Goal: Book appointment/travel/reservation

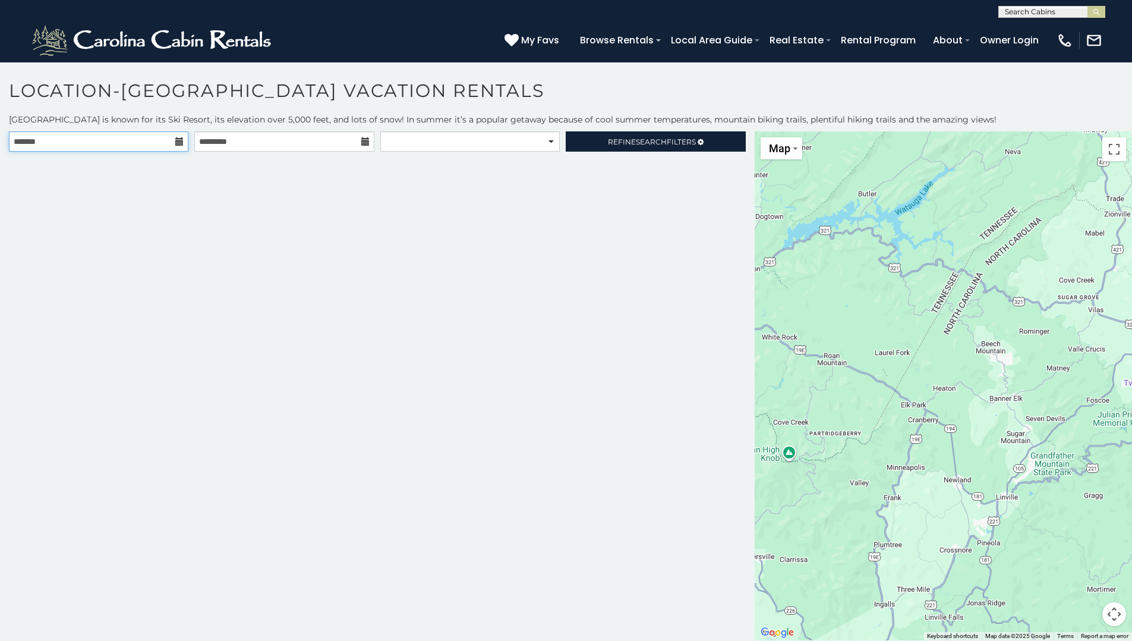
click at [108, 138] on input "text" at bounding box center [99, 141] width 180 height 20
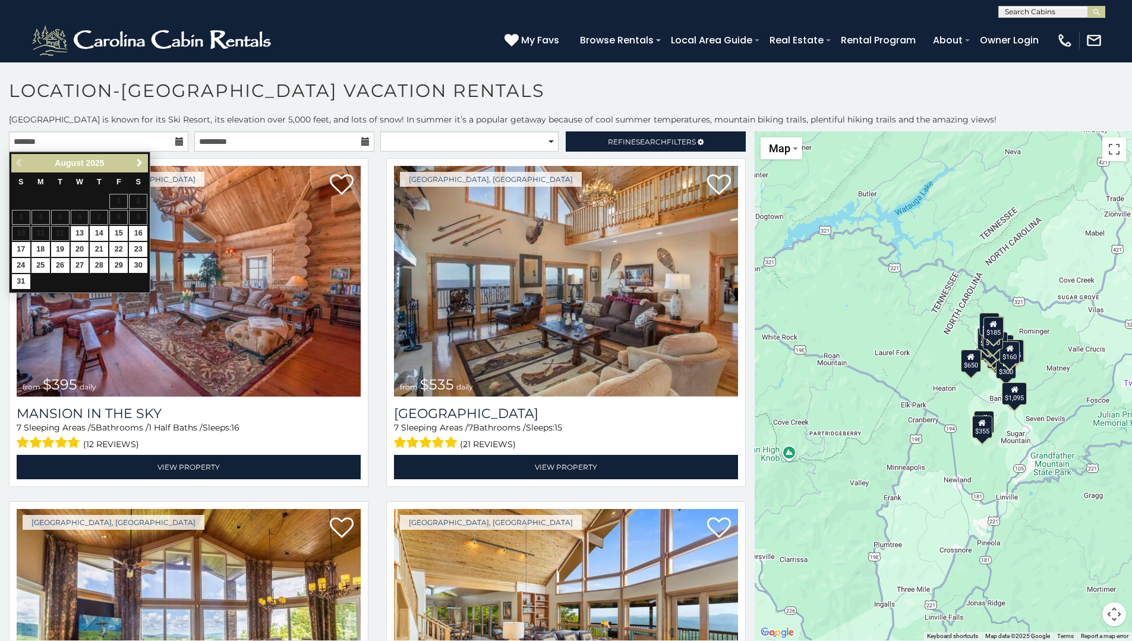
click at [137, 162] on span "Next" at bounding box center [140, 163] width 10 height 10
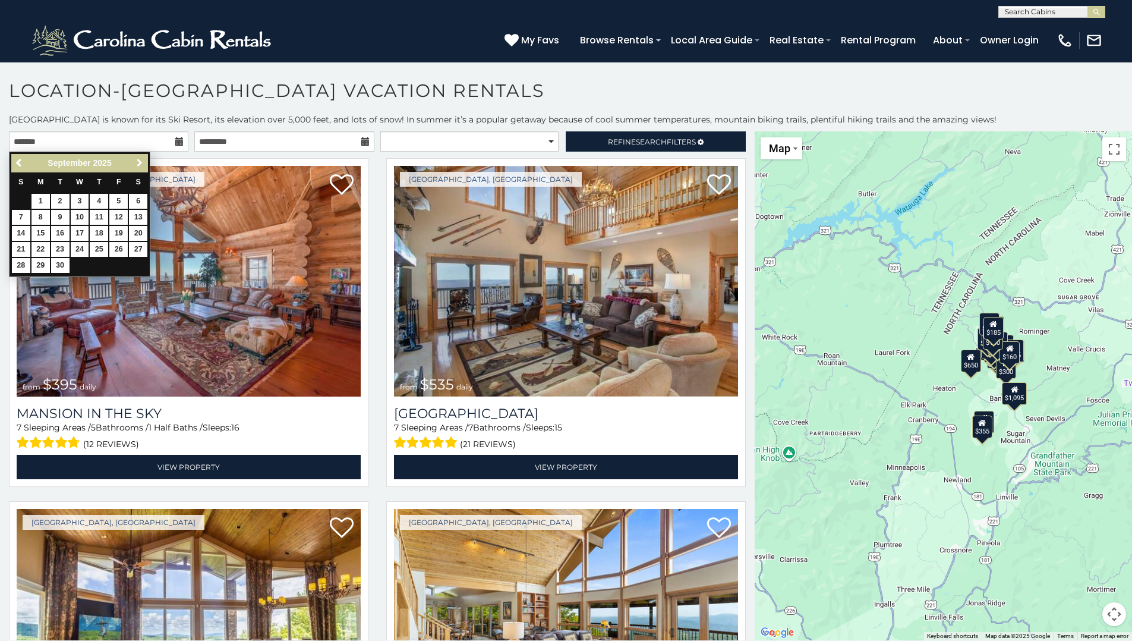
click at [137, 162] on span "Next" at bounding box center [140, 163] width 10 height 10
click at [114, 248] on link "26" at bounding box center [118, 249] width 18 height 15
type input "**********"
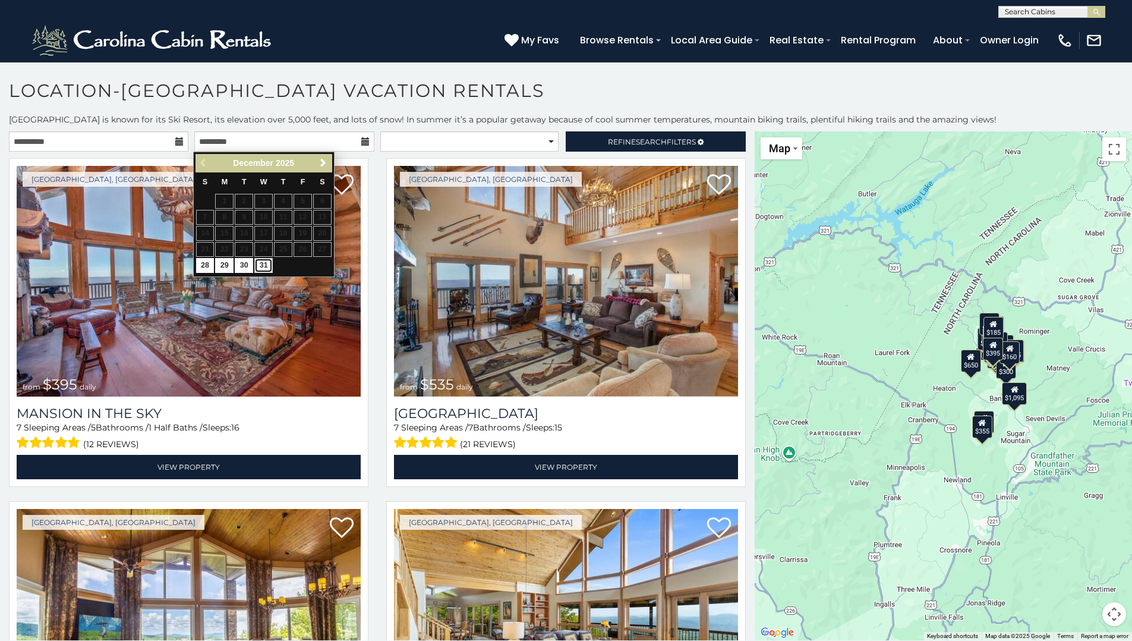
click at [259, 264] on link "31" at bounding box center [263, 265] width 18 height 15
type input "**********"
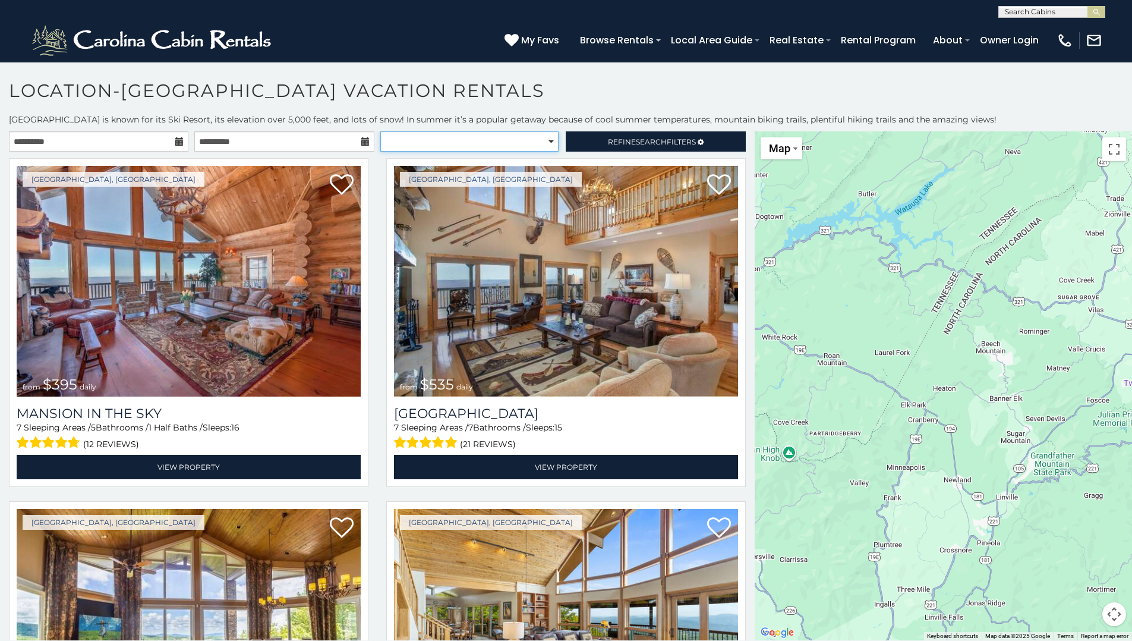
click at [539, 141] on select "**********" at bounding box center [469, 141] width 178 height 20
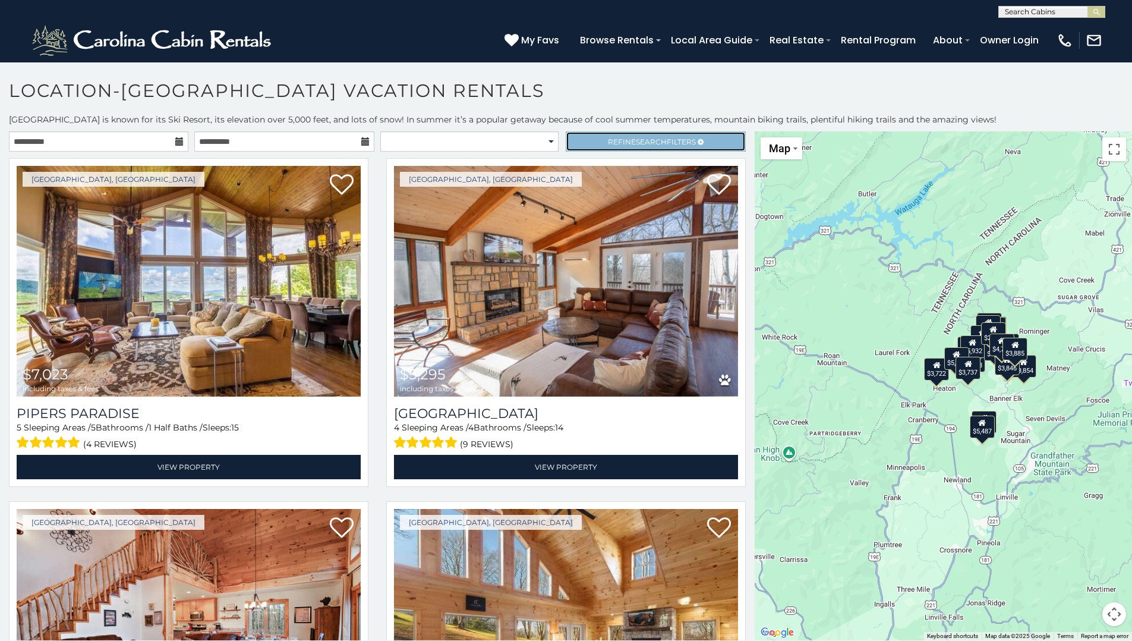
click at [621, 139] on span "Refine Search Filters" at bounding box center [652, 141] width 88 height 9
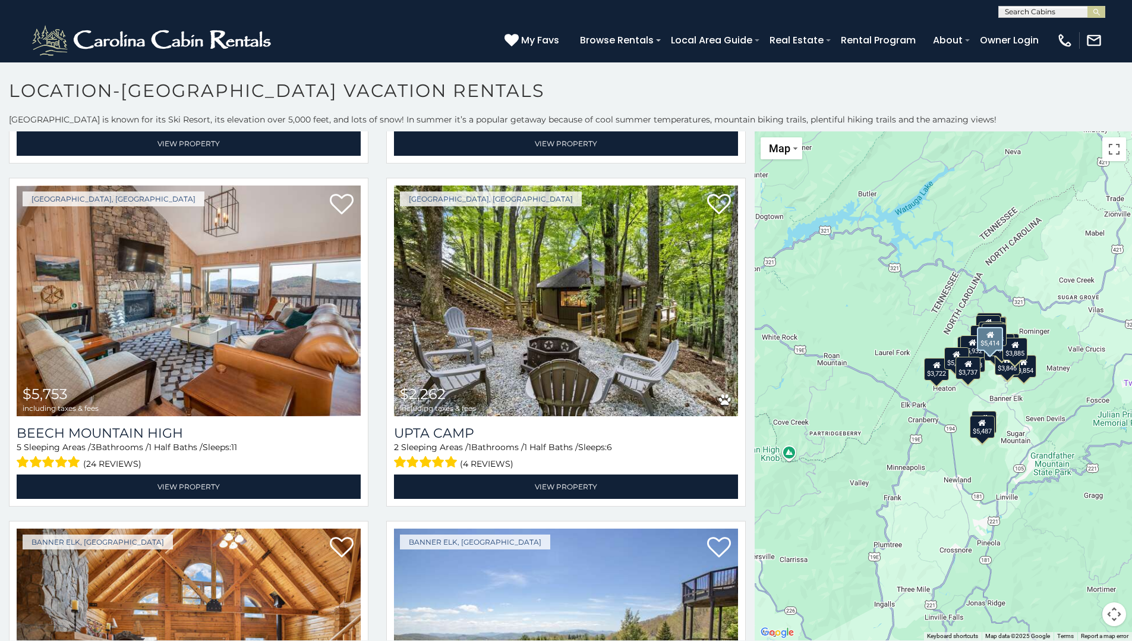
scroll to position [1354, 0]
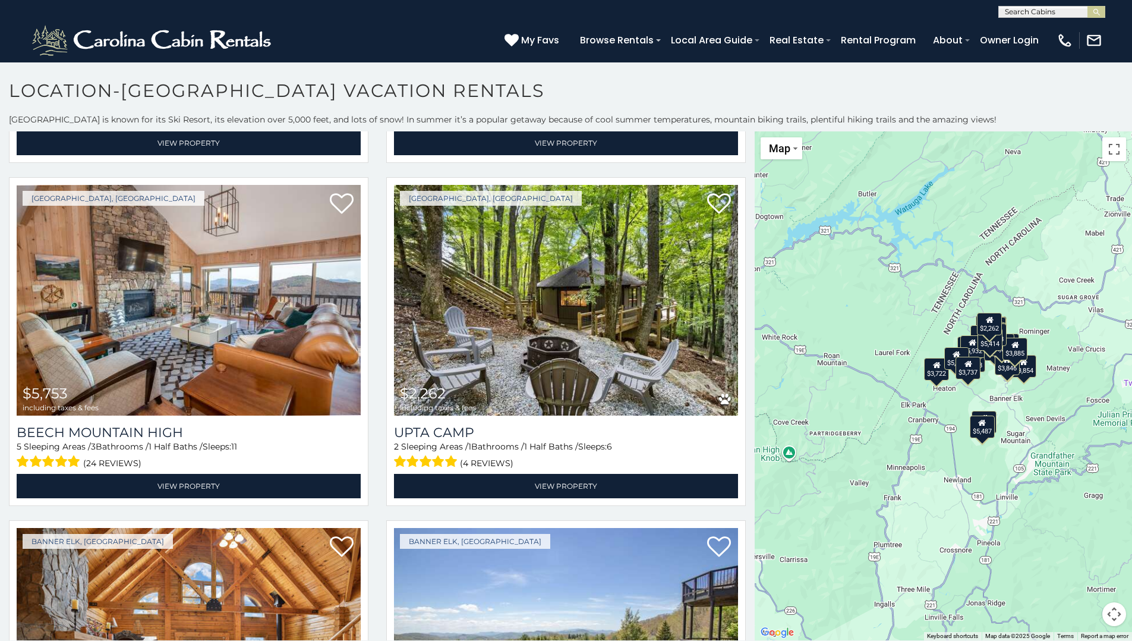
click at [1080, 514] on div "$7,023 $5,295 $4,517 $6,708 $10,118 $5,414 $5,753 $2,262 $4,280 $5,487 $3,703 $…" at bounding box center [943, 385] width 377 height 509
click at [1115, 612] on button "Map camera controls" at bounding box center [1115, 614] width 24 height 24
click at [1085, 555] on button "Zoom in" at bounding box center [1085, 555] width 24 height 24
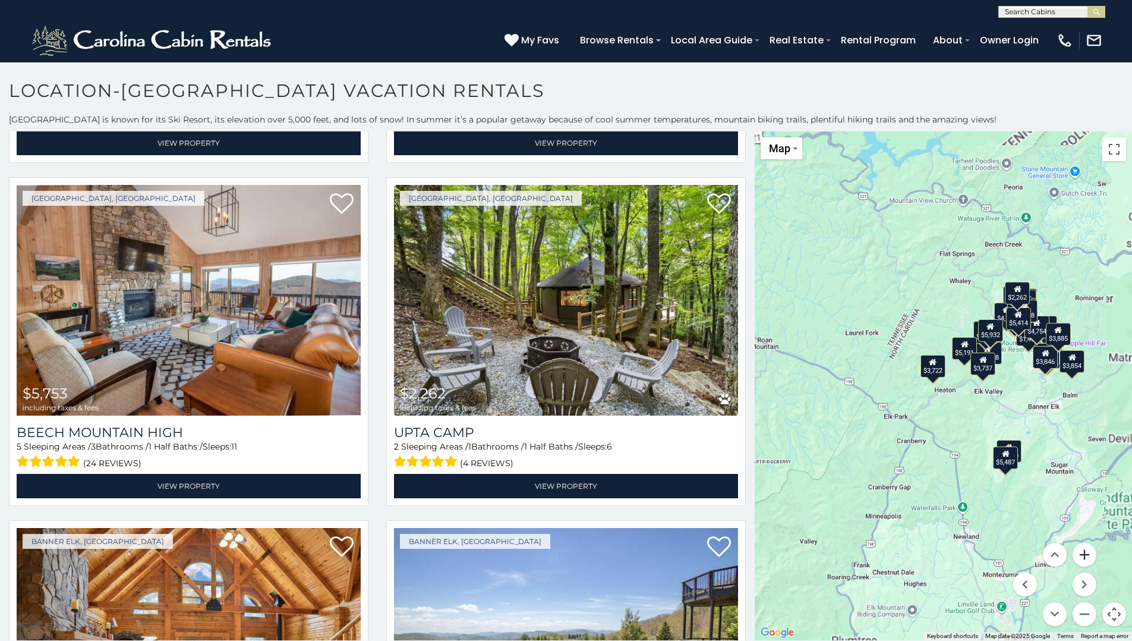
click at [1085, 555] on button "Zoom in" at bounding box center [1085, 555] width 24 height 24
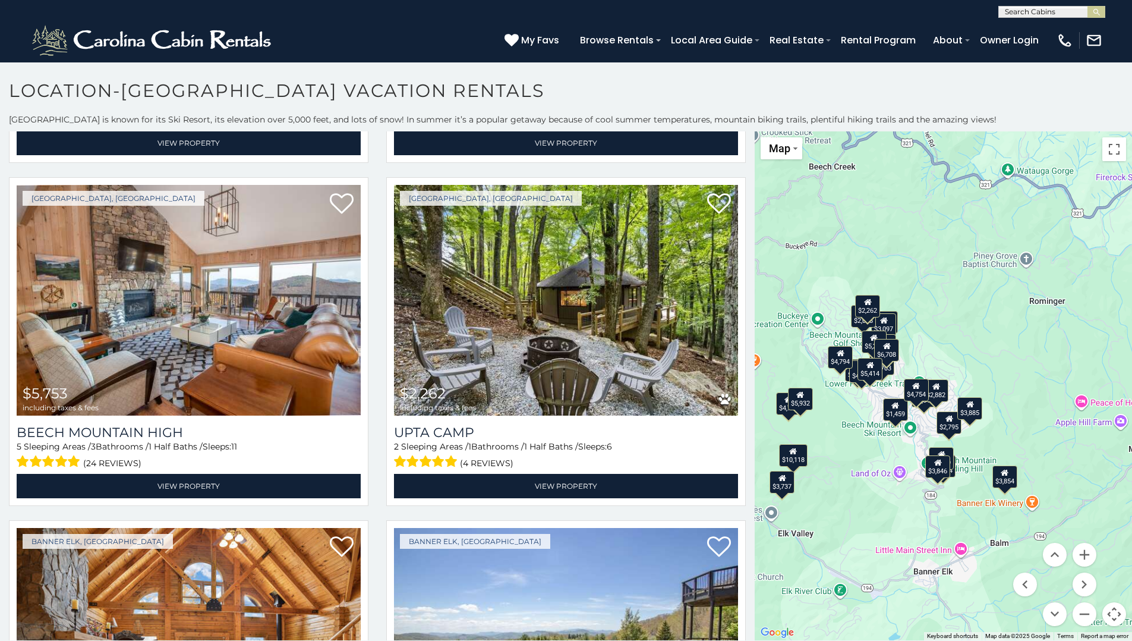
drag, startPoint x: 1037, startPoint y: 388, endPoint x: 783, endPoint y: 525, distance: 288.6
click at [775, 523] on div "$7,023 $5,295 $4,517 $6,708 $10,118 $5,414 $5,753 $2,262 $4,280 $5,487 $3,703 $…" at bounding box center [943, 385] width 377 height 509
click at [1083, 555] on button "Zoom in" at bounding box center [1085, 555] width 24 height 24
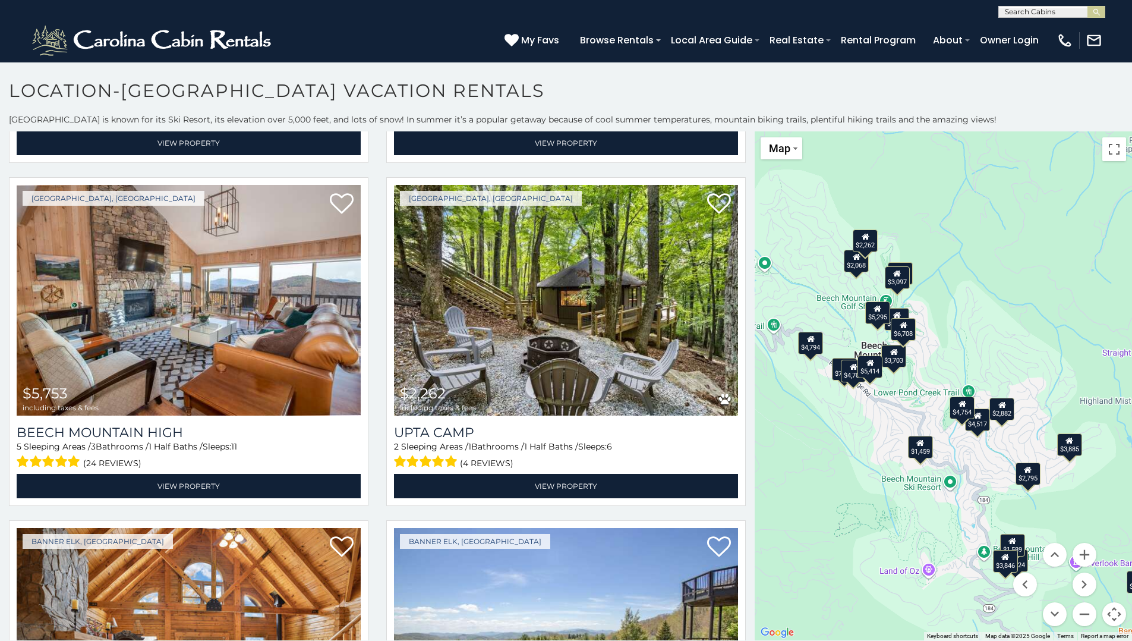
drag, startPoint x: 848, startPoint y: 469, endPoint x: 920, endPoint y: 461, distance: 71.8
click at [923, 472] on div "$7,023 $5,295 $4,517 $6,708 $10,118 $5,414 $5,753 $2,262 $4,280 $5,487 $3,703 $…" at bounding box center [943, 385] width 377 height 509
click at [921, 451] on div "$1,459" at bounding box center [920, 447] width 25 height 23
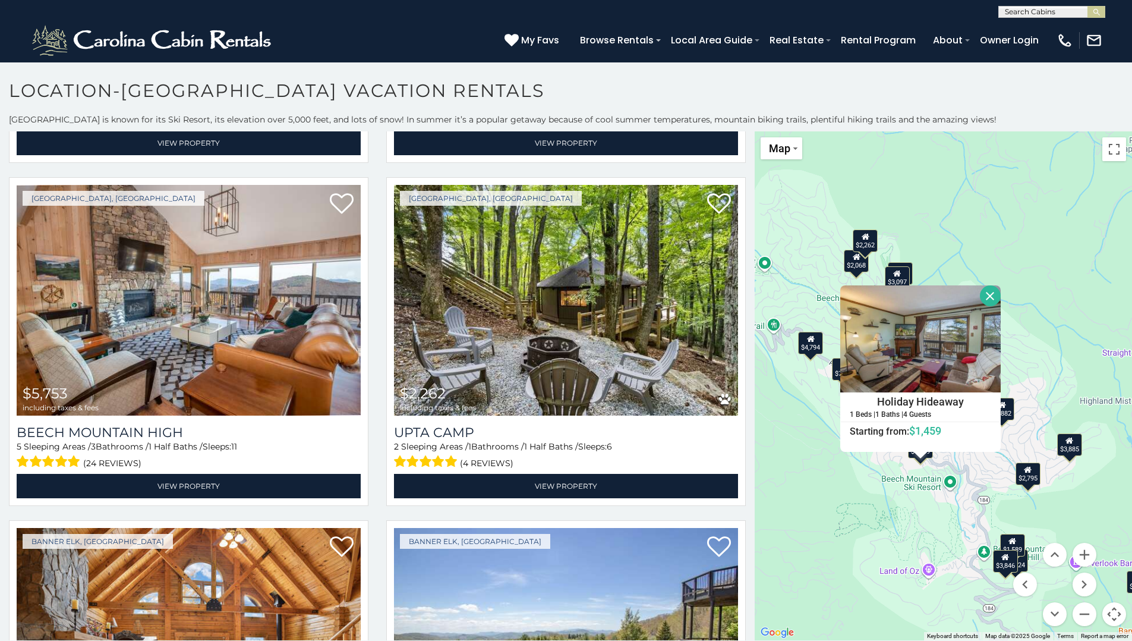
click at [1014, 539] on icon at bounding box center [1013, 541] width 8 height 8
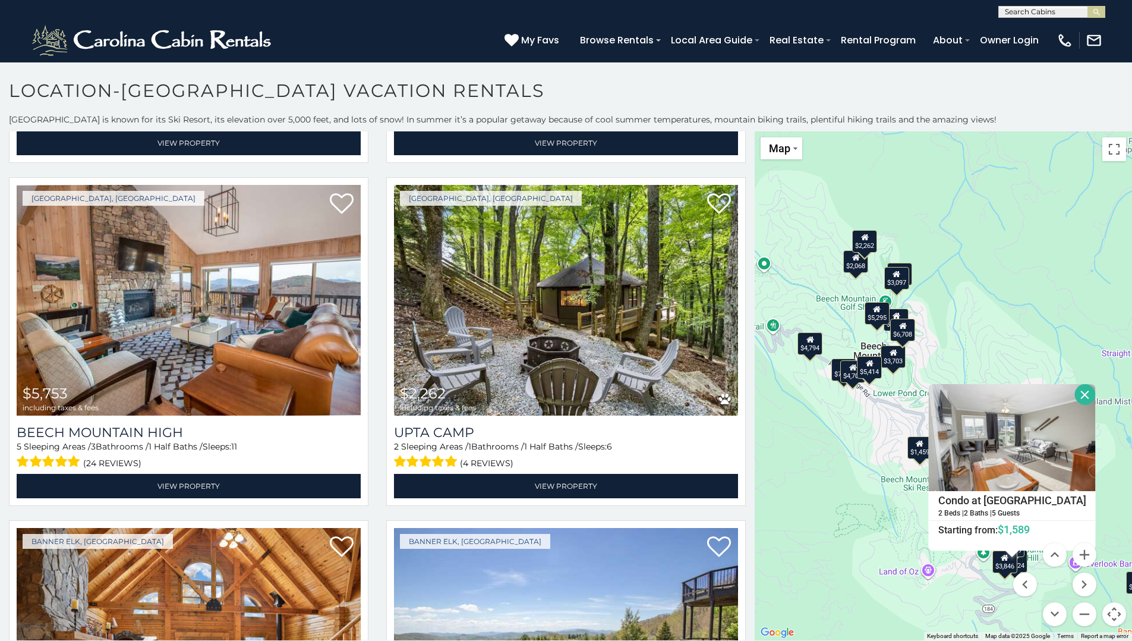
click at [804, 516] on div "$7,023 $5,295 $4,517 $6,708 $10,118 $5,414 $5,753 $2,262 $4,280 $5,487 $3,703 $…" at bounding box center [943, 385] width 377 height 509
click at [1080, 391] on button "Close" at bounding box center [1085, 394] width 21 height 21
